Goal: Find specific fact: Find contact information

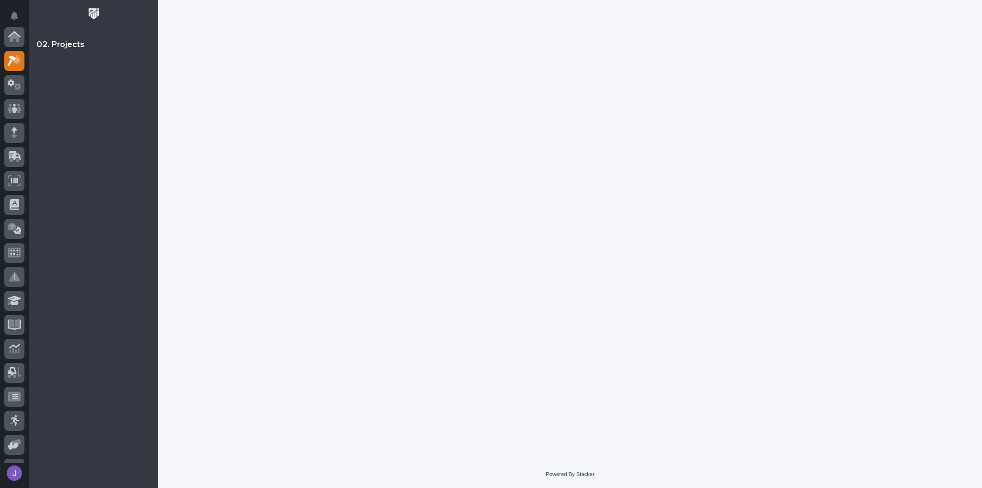
scroll to position [24, 0]
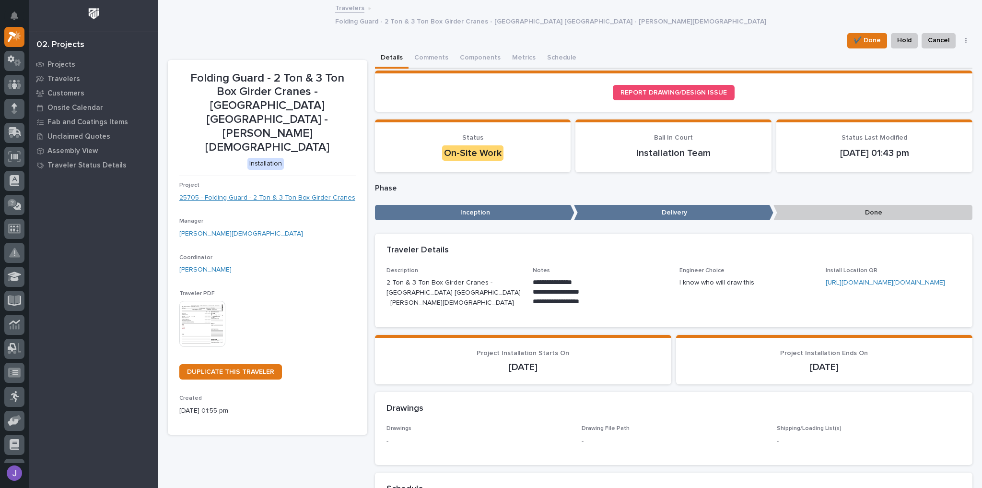
click at [266, 193] on link "25705 - Folding Guard - 2 Ton & 3 Ton Box Girder Cranes" at bounding box center [267, 198] width 176 height 10
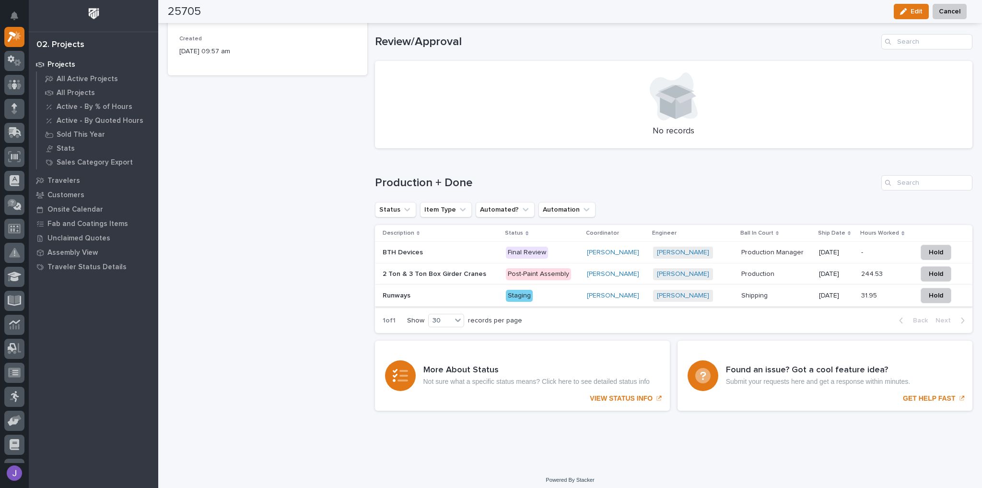
scroll to position [535, 0]
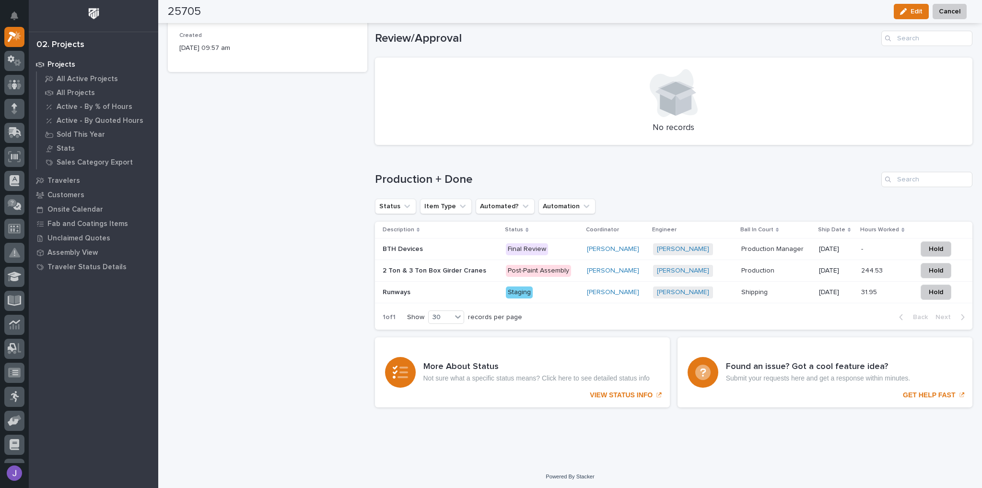
click at [446, 251] on p at bounding box center [441, 249] width 116 height 8
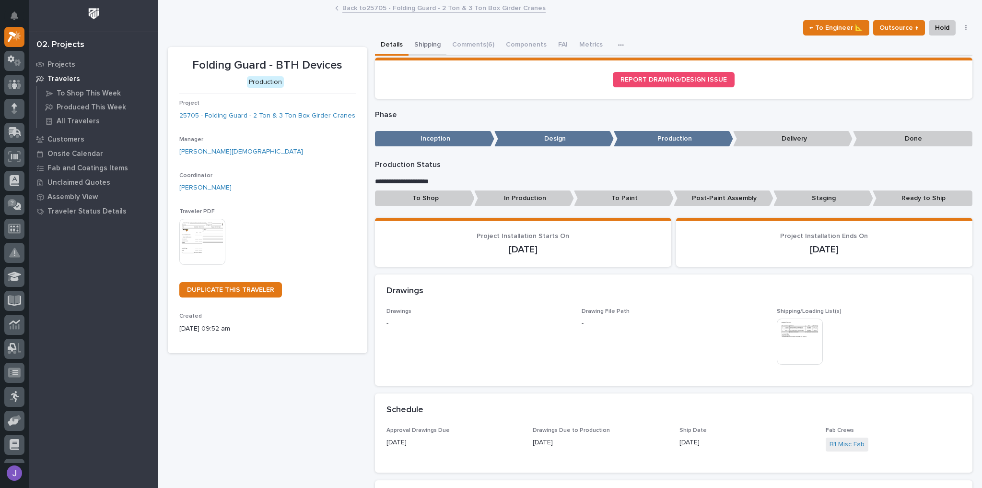
click at [424, 42] on button "Shipping" at bounding box center [428, 45] width 38 height 20
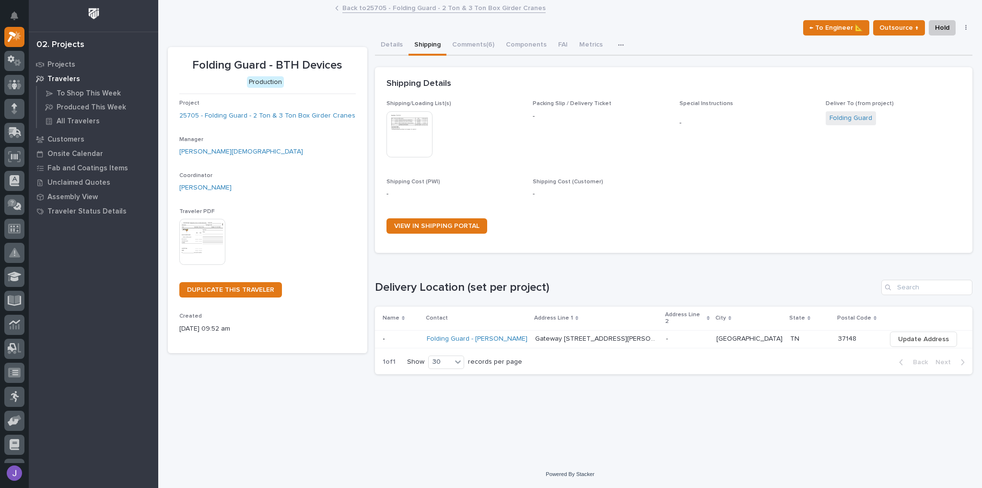
click at [410, 335] on p at bounding box center [401, 339] width 36 height 8
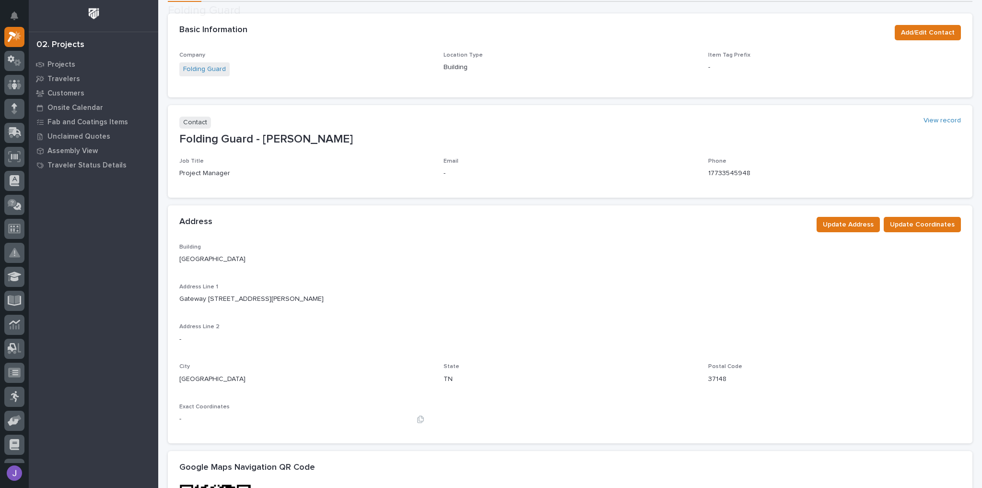
scroll to position [154, 0]
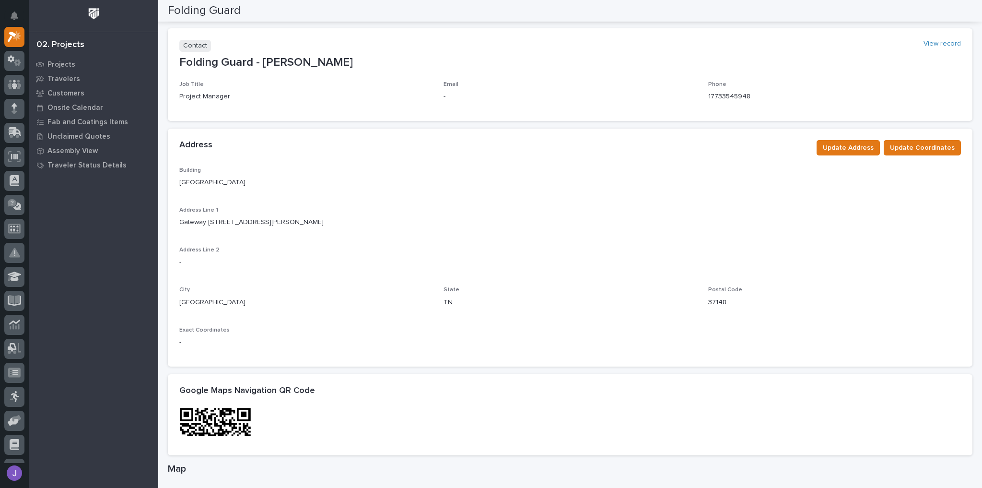
drag, startPoint x: 179, startPoint y: 221, endPoint x: 304, endPoint y: 228, distance: 124.9
click at [304, 228] on div "Address Line 1 Gateway [GEOGRAPHIC_DATA][STREET_ADDRESS][PERSON_NAME]" at bounding box center [570, 221] width 782 height 28
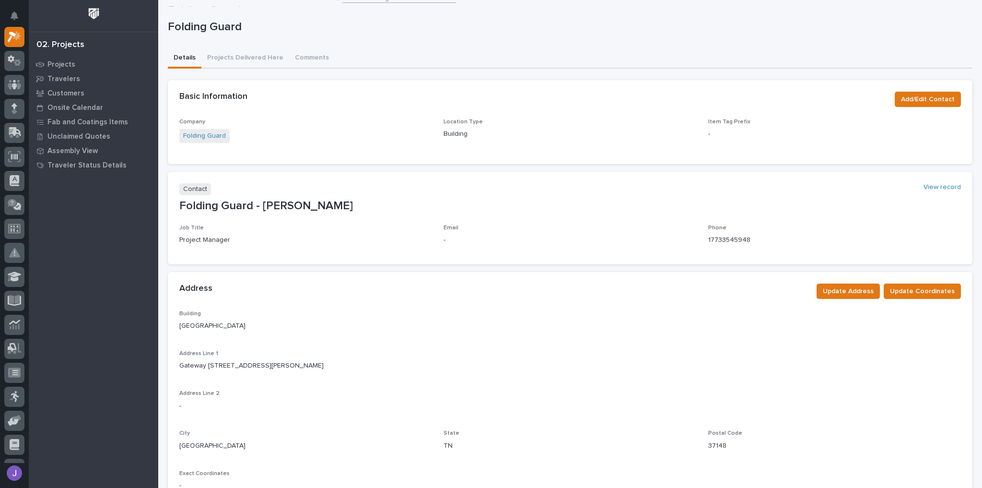
scroll to position [0, 0]
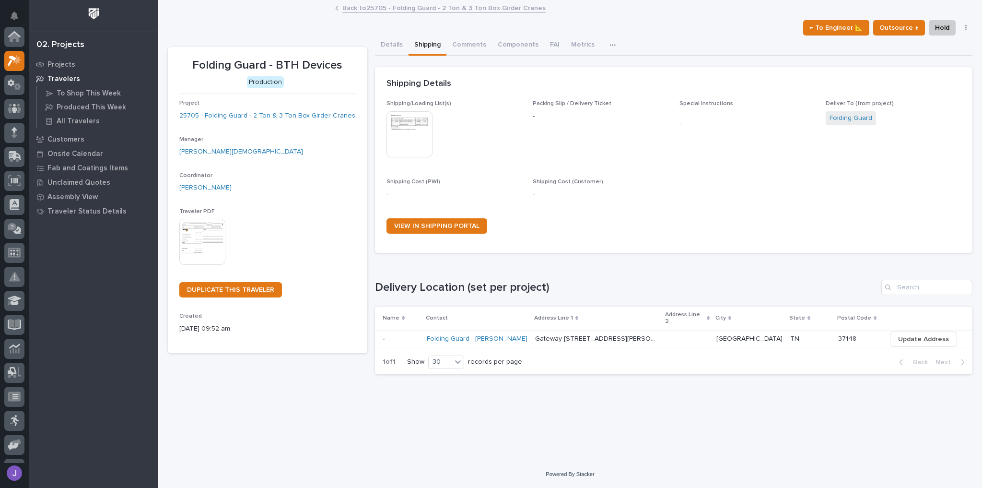
scroll to position [26, 0]
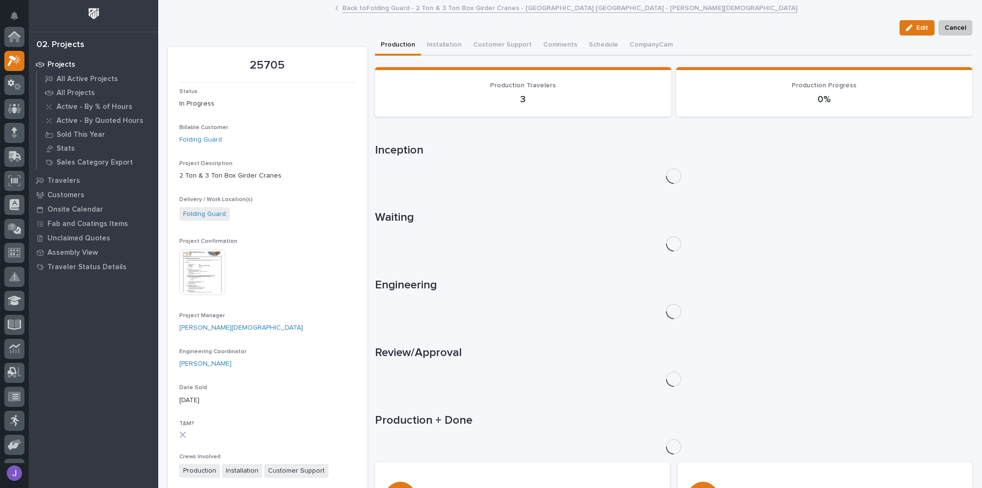
scroll to position [26, 0]
click at [202, 260] on img at bounding box center [202, 272] width 46 height 46
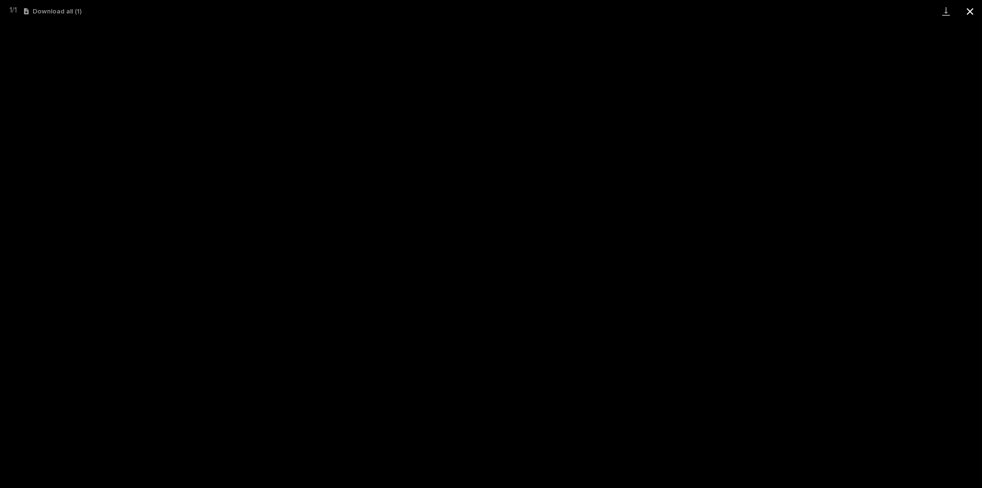
click at [970, 13] on button "Close gallery" at bounding box center [970, 11] width 24 height 23
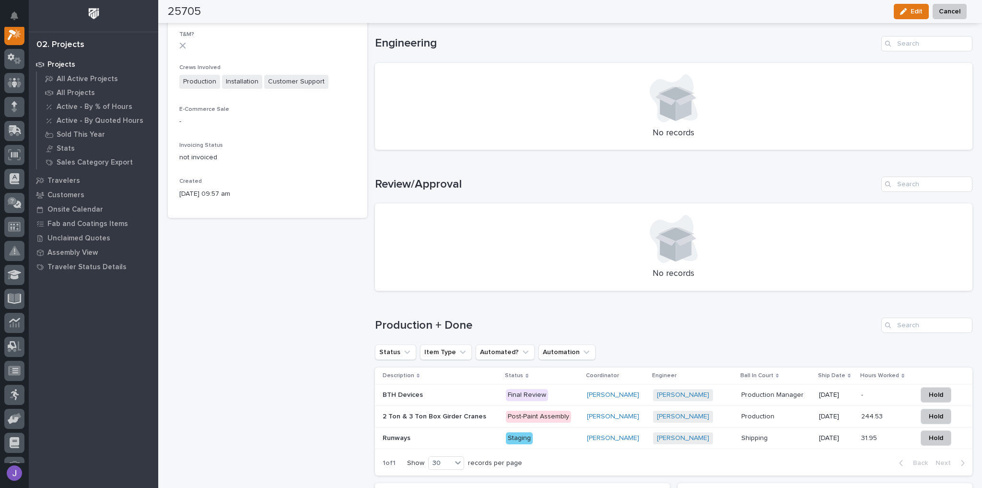
scroll to position [422, 0]
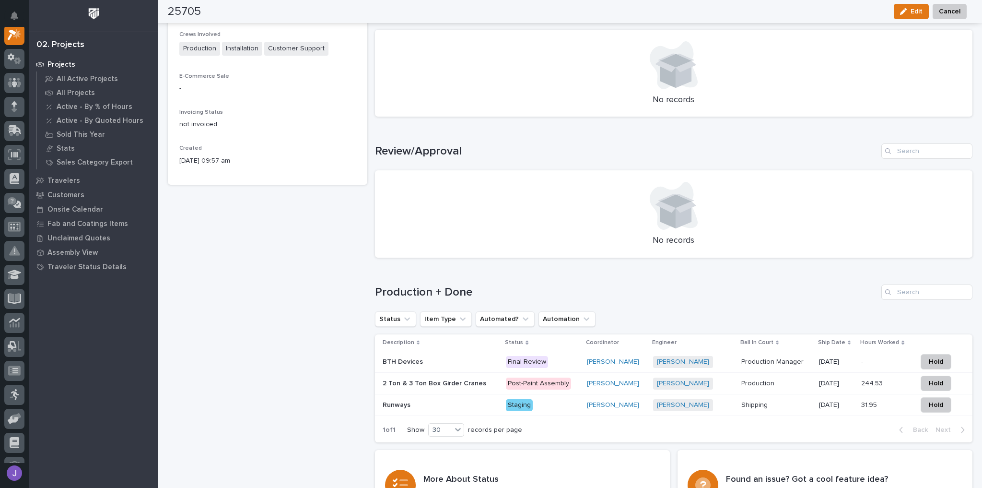
click at [450, 384] on p "2 Ton & 3 Ton Box Girder Cranes" at bounding box center [436, 383] width 106 height 10
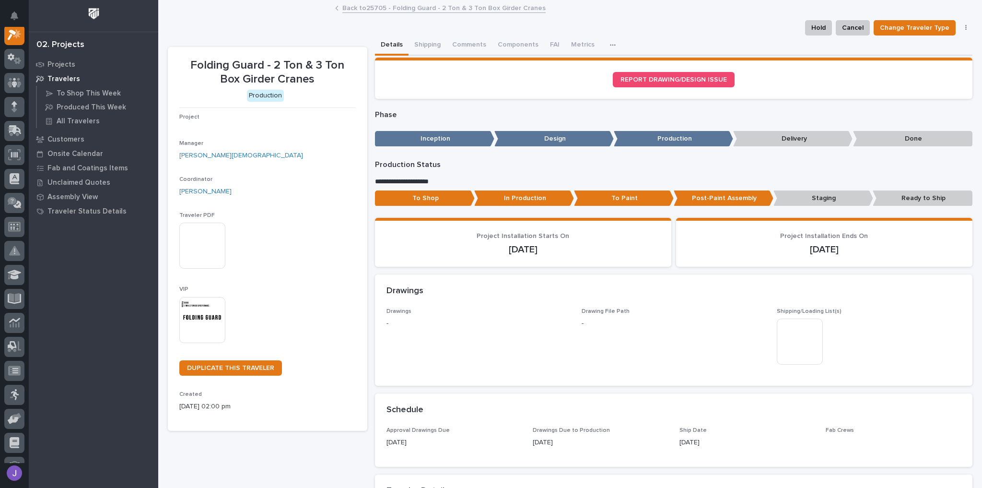
scroll to position [24, 0]
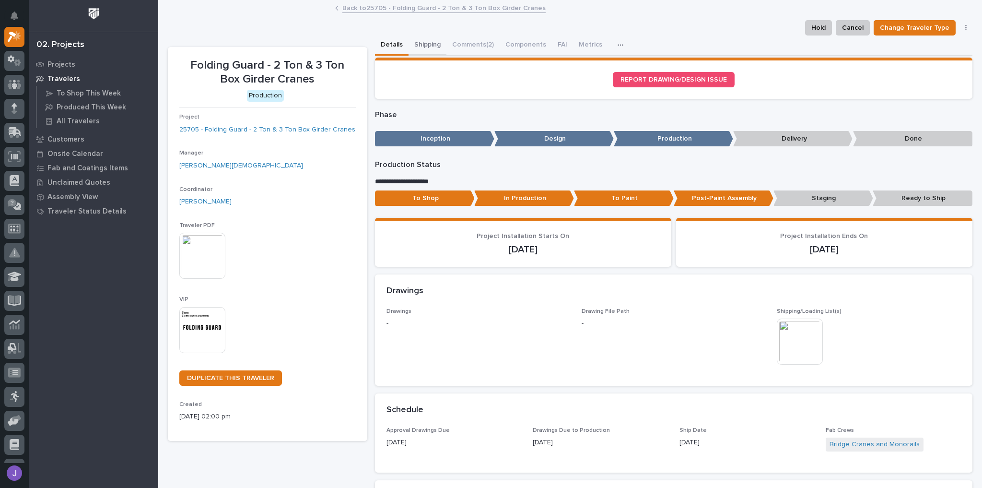
click at [425, 47] on button "Shipping" at bounding box center [428, 45] width 38 height 20
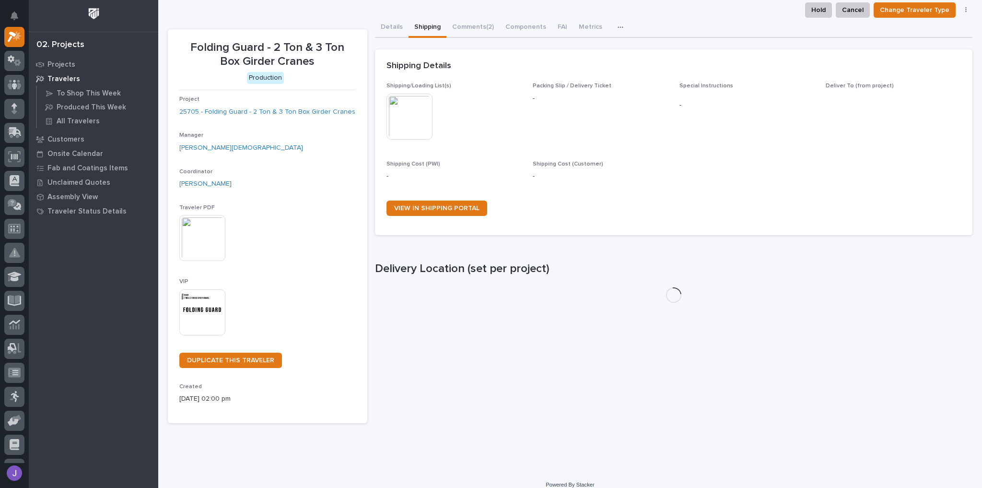
scroll to position [28, 0]
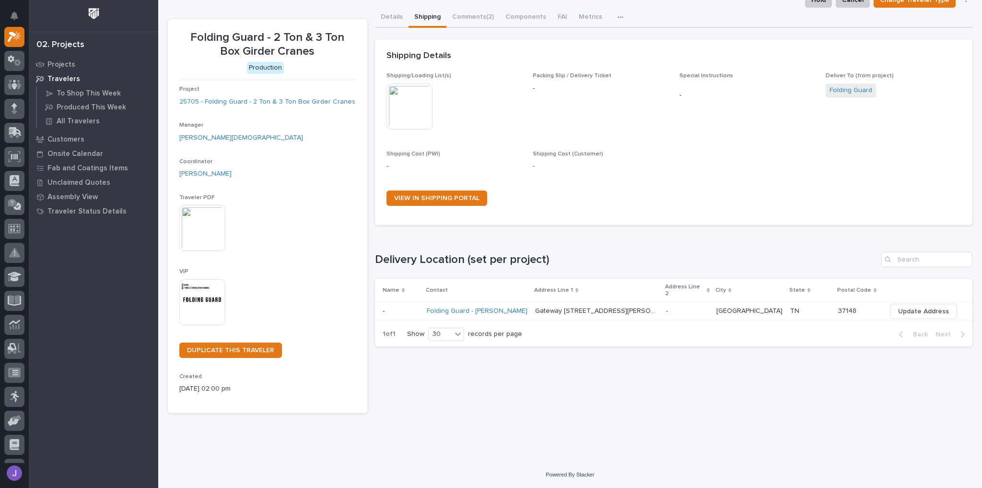
click at [405, 307] on p at bounding box center [401, 311] width 36 height 8
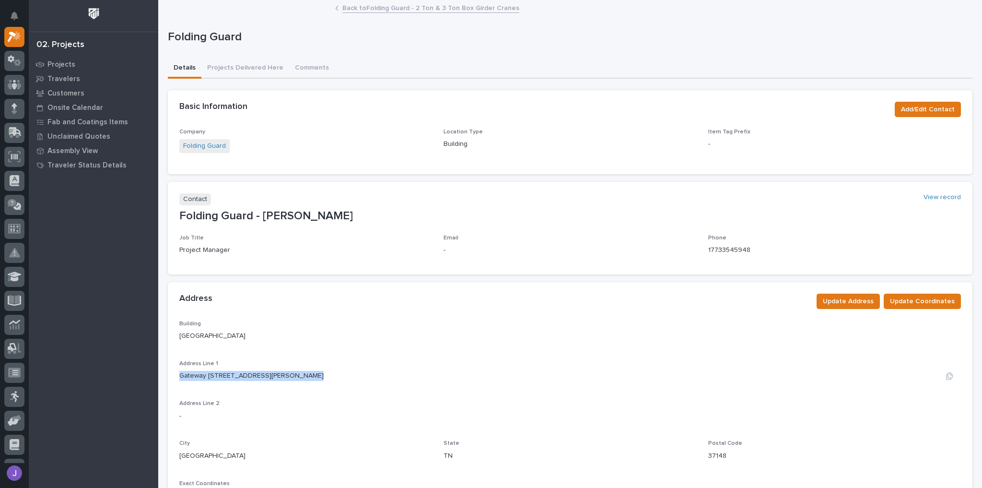
drag, startPoint x: 179, startPoint y: 376, endPoint x: 302, endPoint y: 378, distance: 122.3
click at [302, 378] on p "Gateway [STREET_ADDRESS][PERSON_NAME]" at bounding box center [251, 376] width 144 height 10
copy p "Gateway [STREET_ADDRESS][PERSON_NAME]"
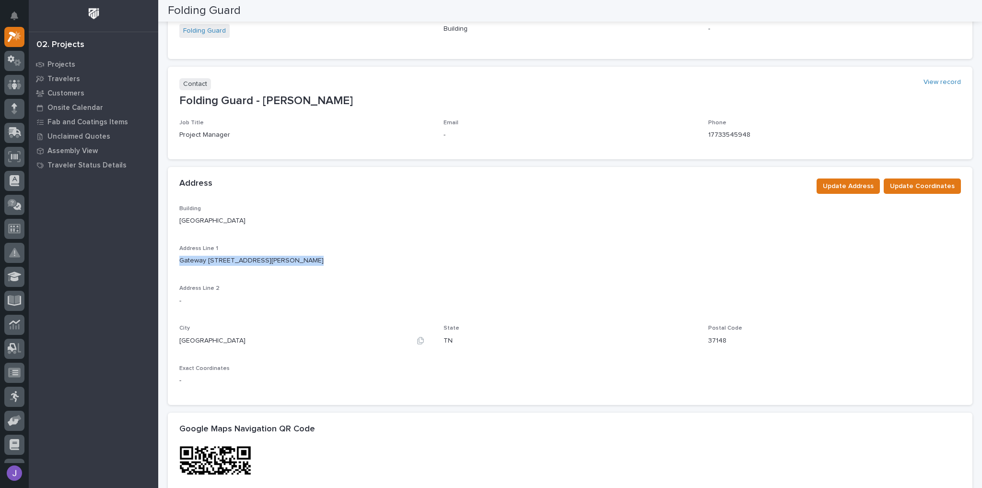
scroll to position [230, 0]
